Goal: Task Accomplishment & Management: Manage account settings

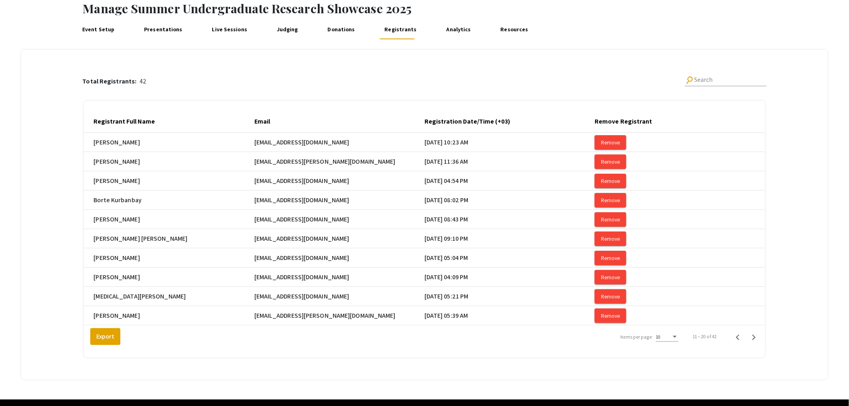
click at [163, 30] on link "Presentations" at bounding box center [163, 29] width 43 height 19
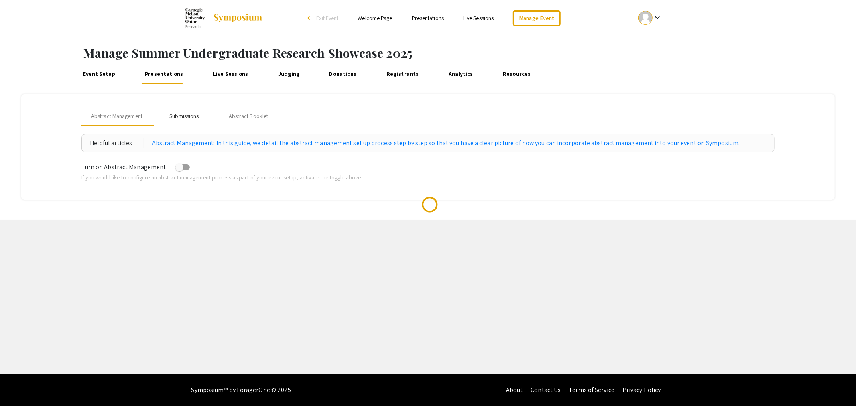
click at [191, 115] on div "Submissions" at bounding box center [183, 116] width 29 height 8
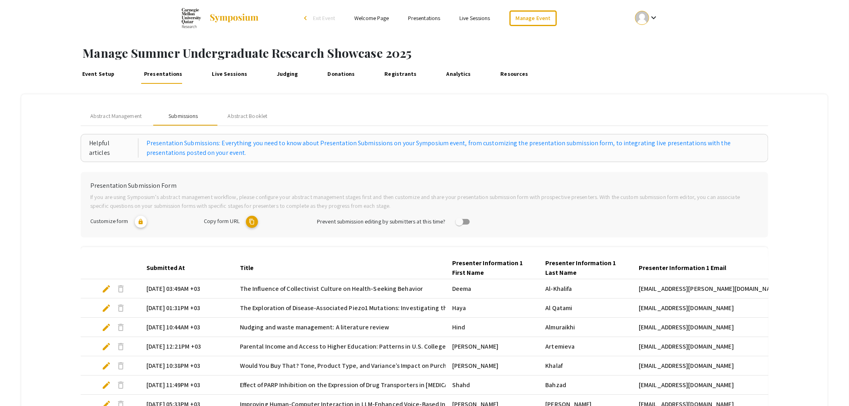
scroll to position [169, 0]
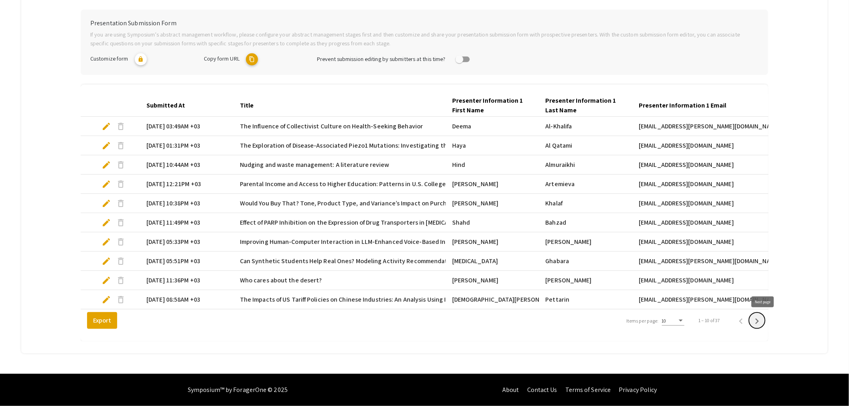
click at [763, 322] on icon "Next page" at bounding box center [757, 321] width 11 height 11
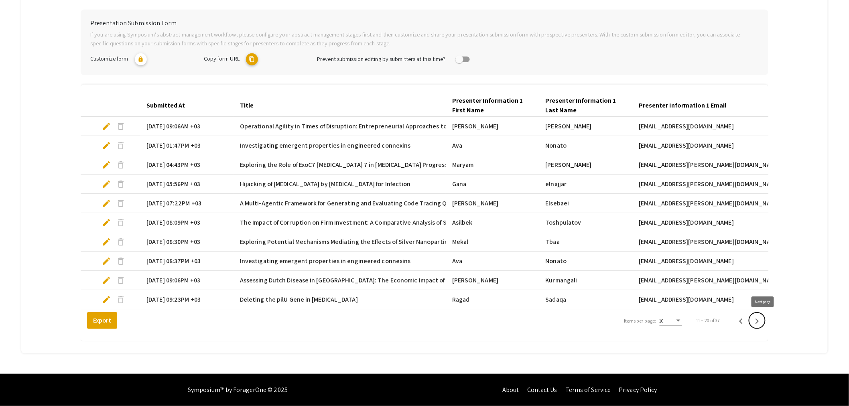
click at [763, 322] on icon "Next page" at bounding box center [757, 321] width 11 height 11
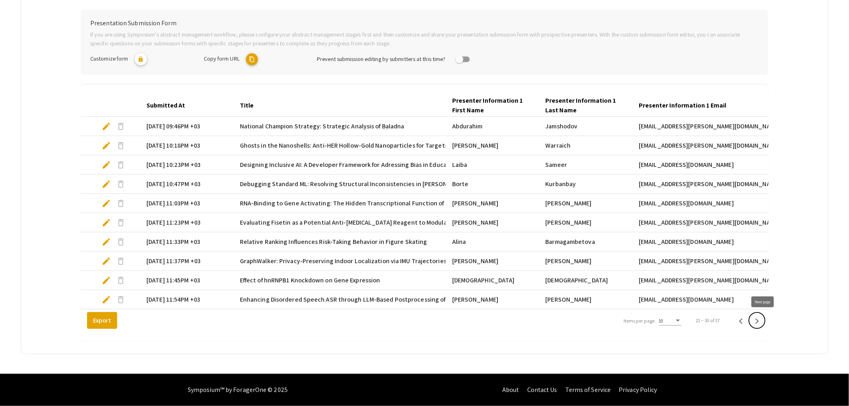
click at [763, 322] on icon "Next page" at bounding box center [757, 321] width 11 height 11
click at [763, 94] on div at bounding box center [425, 94] width 688 height 0
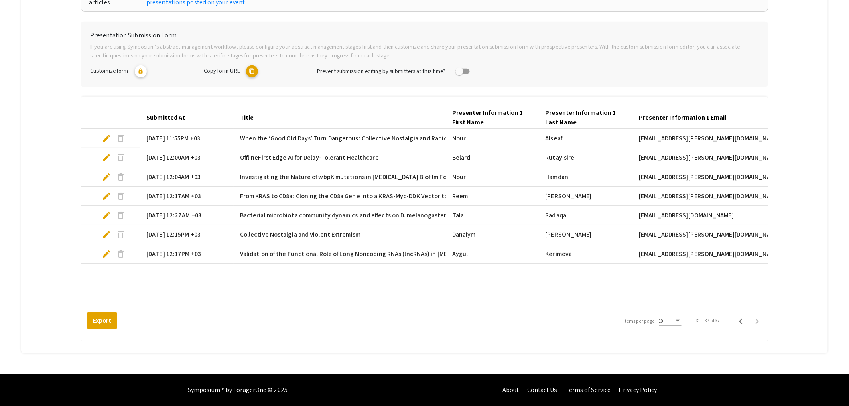
scroll to position [0, 0]
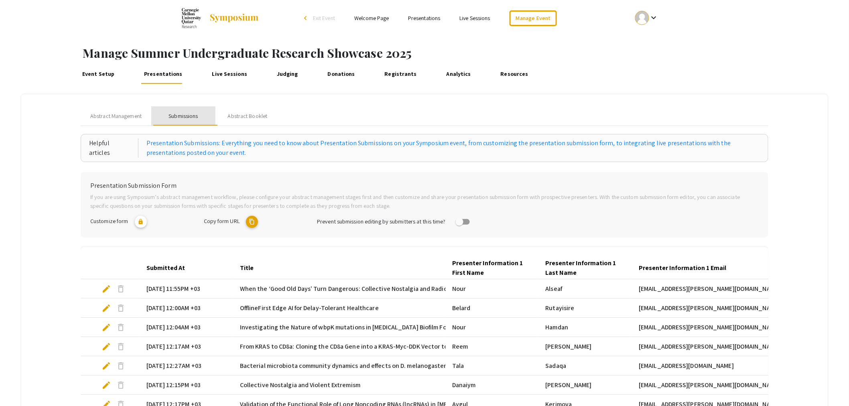
click at [176, 114] on div "Submissions" at bounding box center [183, 116] width 29 height 8
click at [165, 73] on link "Presentations" at bounding box center [163, 74] width 43 height 19
click at [396, 72] on link "Registrants" at bounding box center [400, 74] width 37 height 19
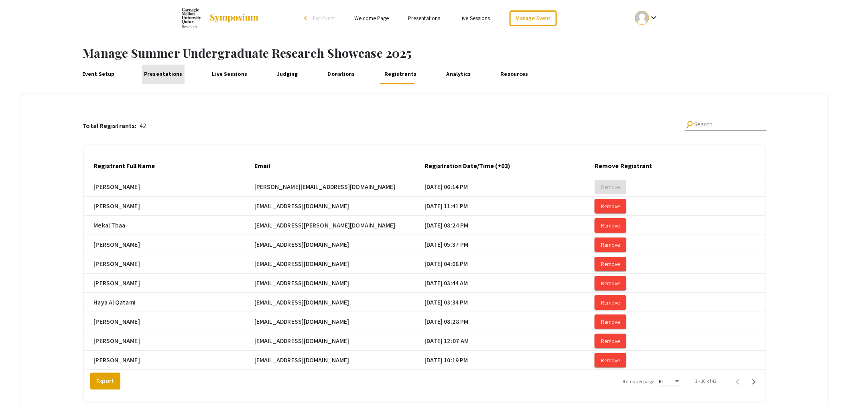
click at [164, 71] on link "Presentations" at bounding box center [163, 74] width 43 height 19
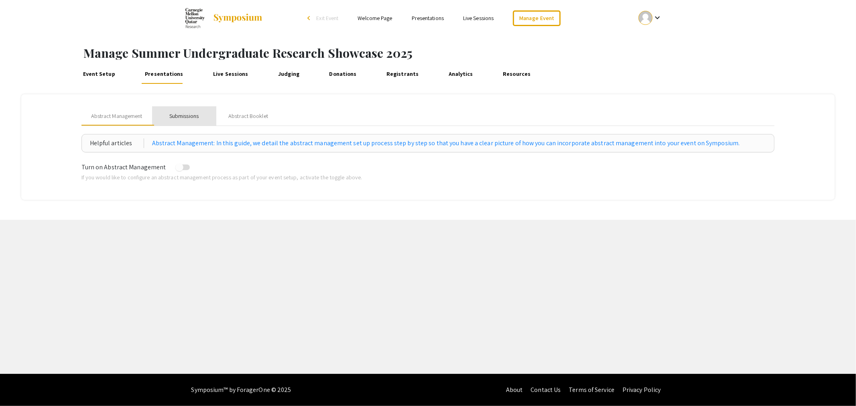
click at [186, 114] on div "Submissions" at bounding box center [183, 116] width 29 height 8
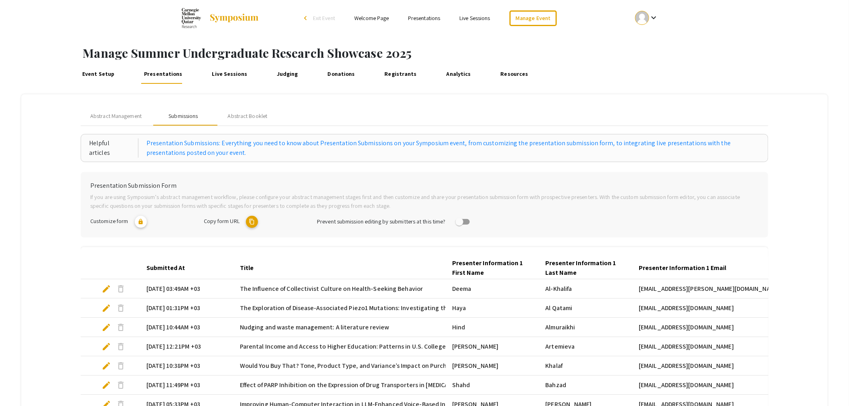
scroll to position [169, 0]
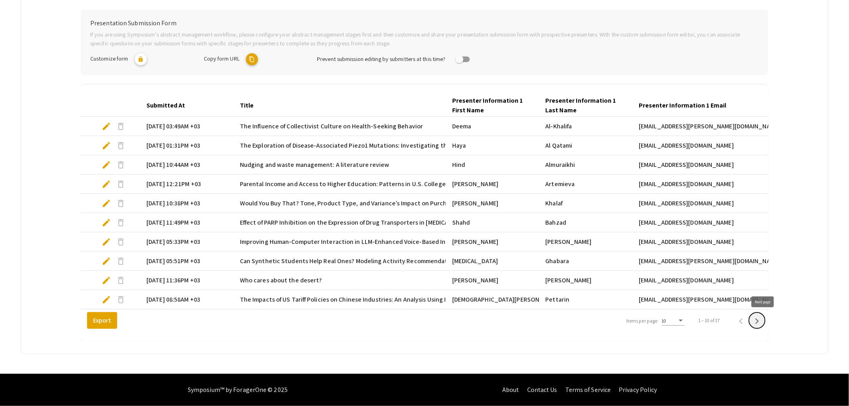
click at [763, 322] on icon "Next page" at bounding box center [757, 321] width 11 height 11
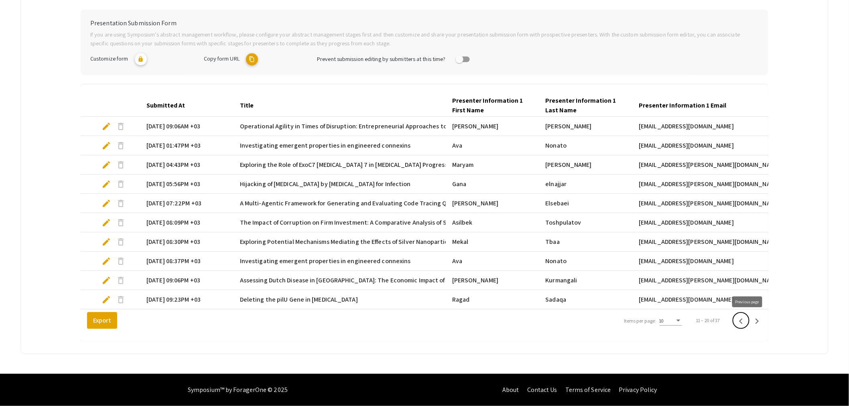
click at [747, 324] on icon "Previous page" at bounding box center [740, 321] width 11 height 11
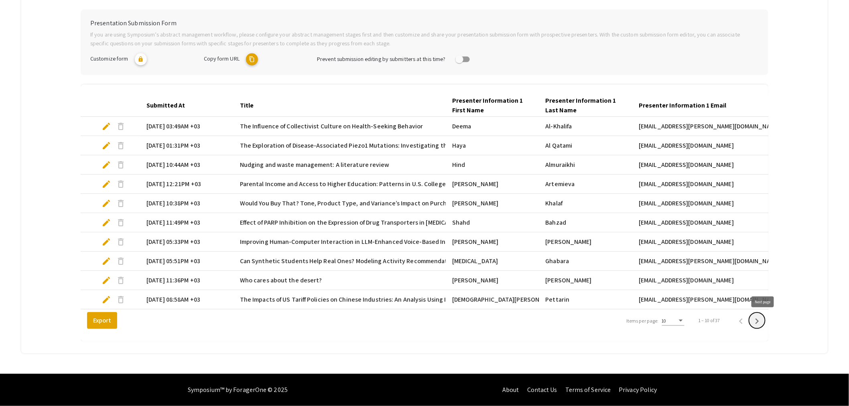
click at [763, 322] on icon "Next page" at bounding box center [757, 321] width 11 height 11
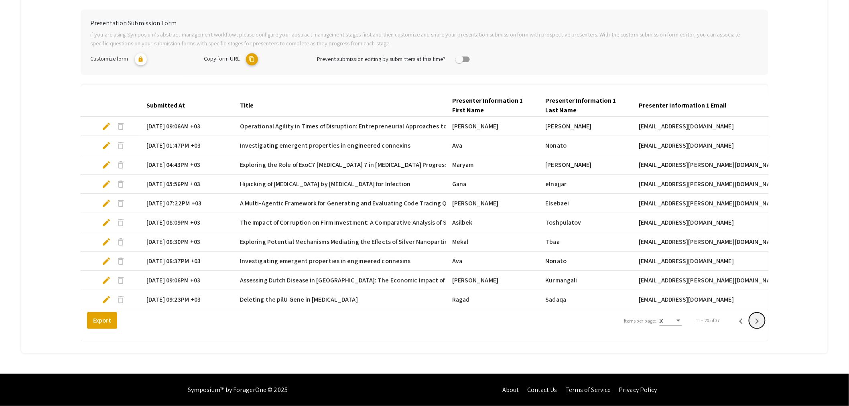
click at [763, 322] on icon "Next page" at bounding box center [757, 321] width 11 height 11
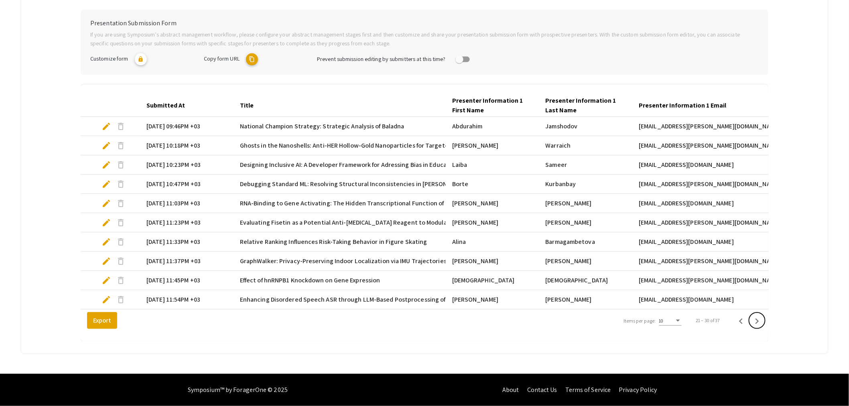
click at [763, 322] on icon "Next page" at bounding box center [757, 321] width 11 height 11
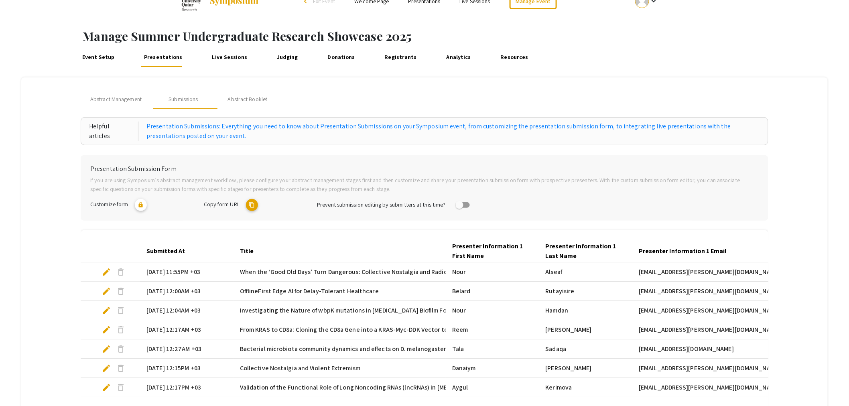
scroll to position [150, 0]
